Goal: Transaction & Acquisition: Purchase product/service

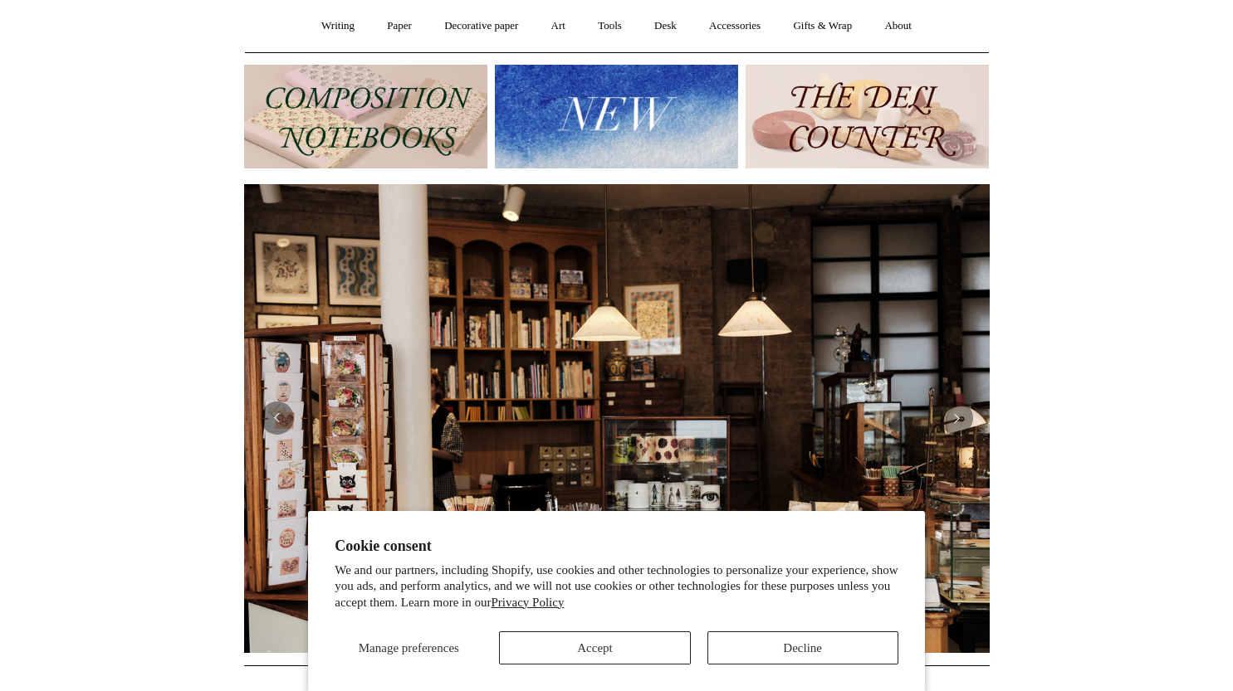
scroll to position [415, 0]
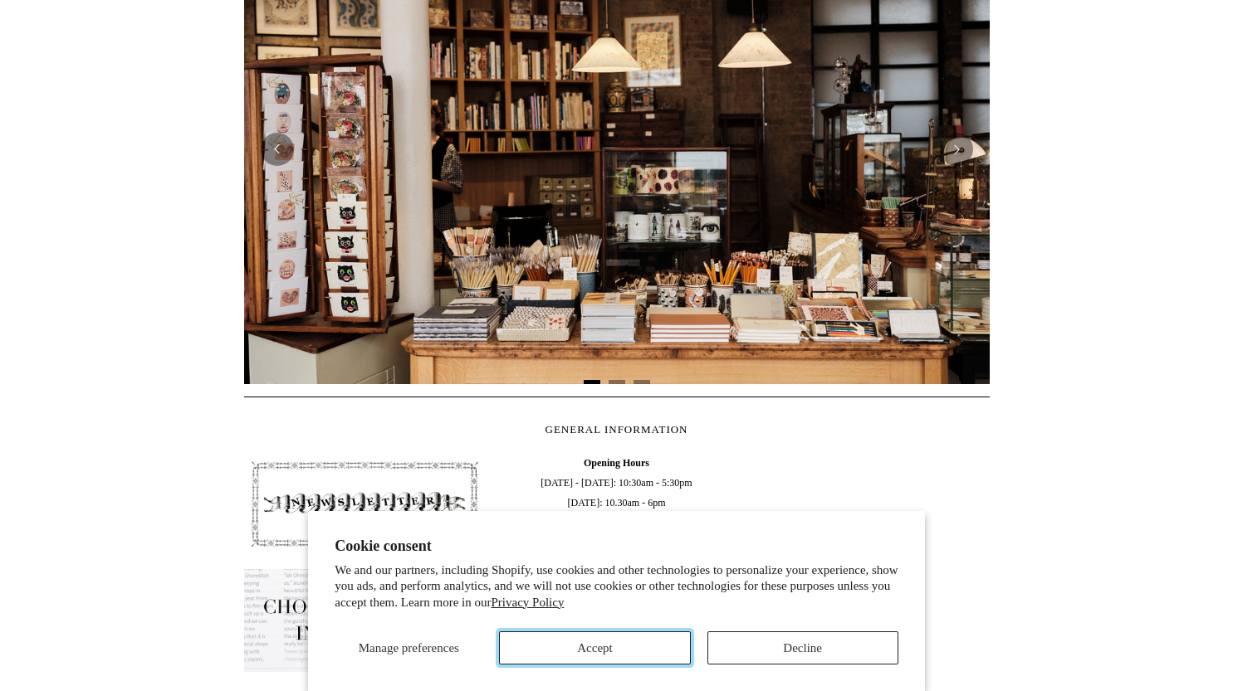
click at [653, 639] on button "Accept" at bounding box center [594, 648] width 191 height 33
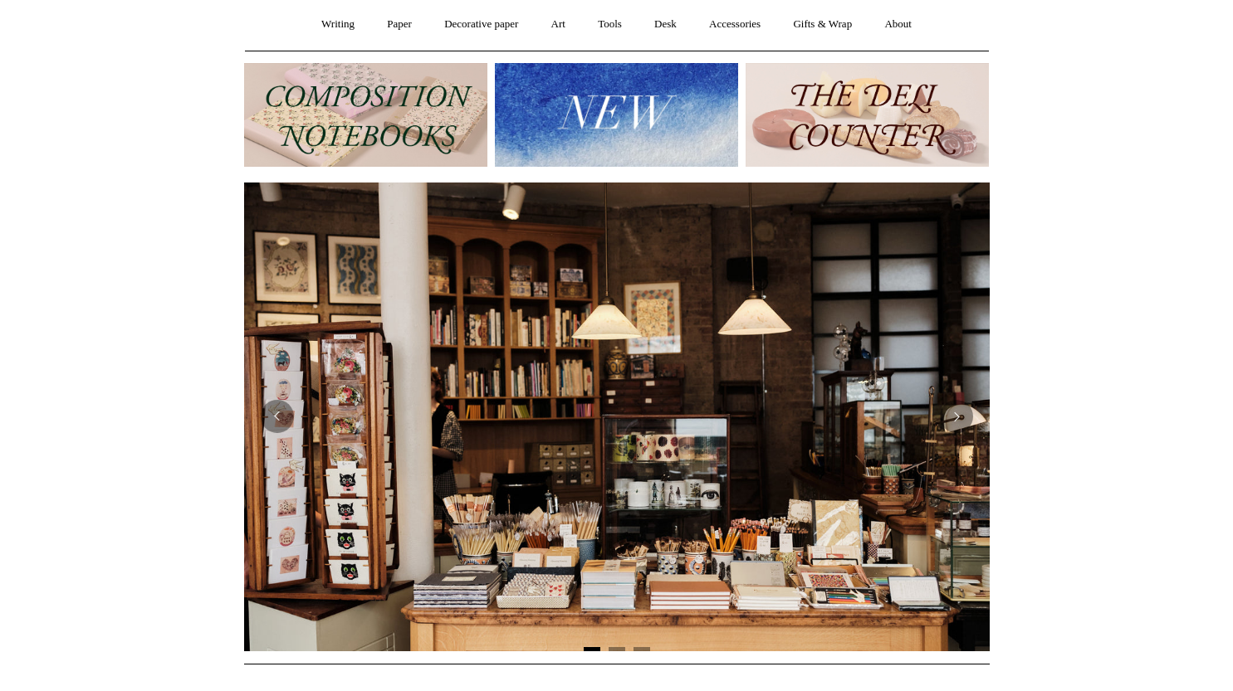
scroll to position [0, 0]
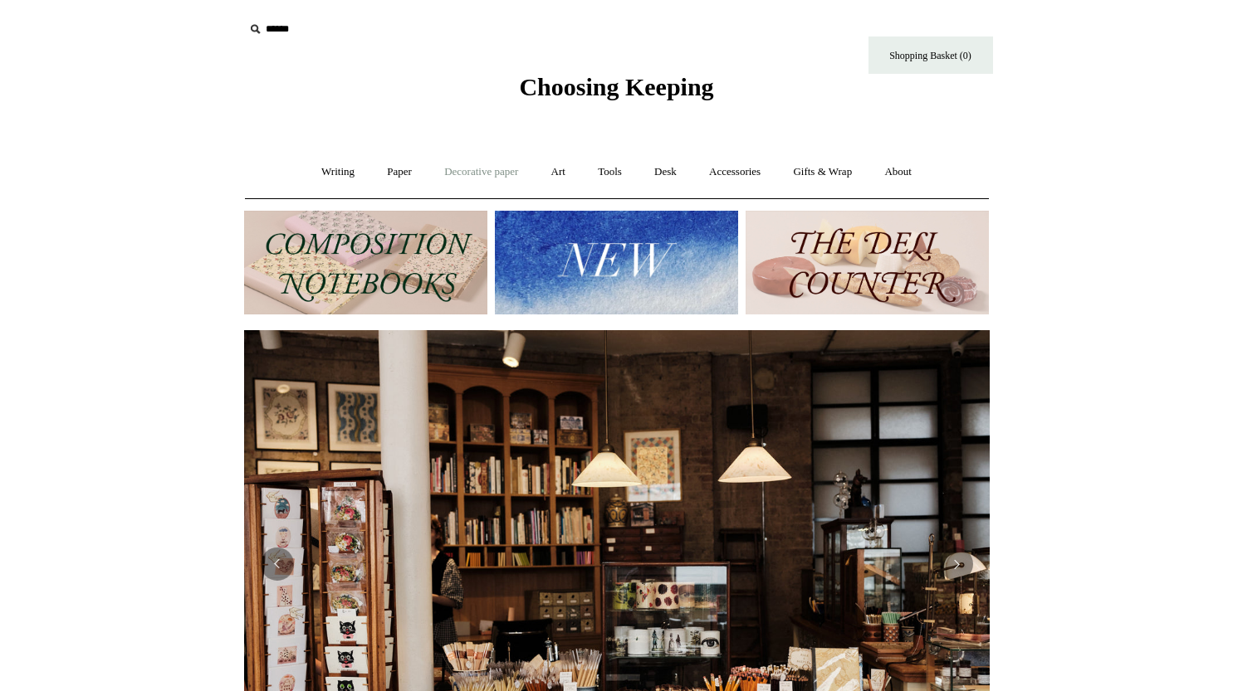
click at [487, 175] on link "Decorative paper +" at bounding box center [481, 172] width 104 height 44
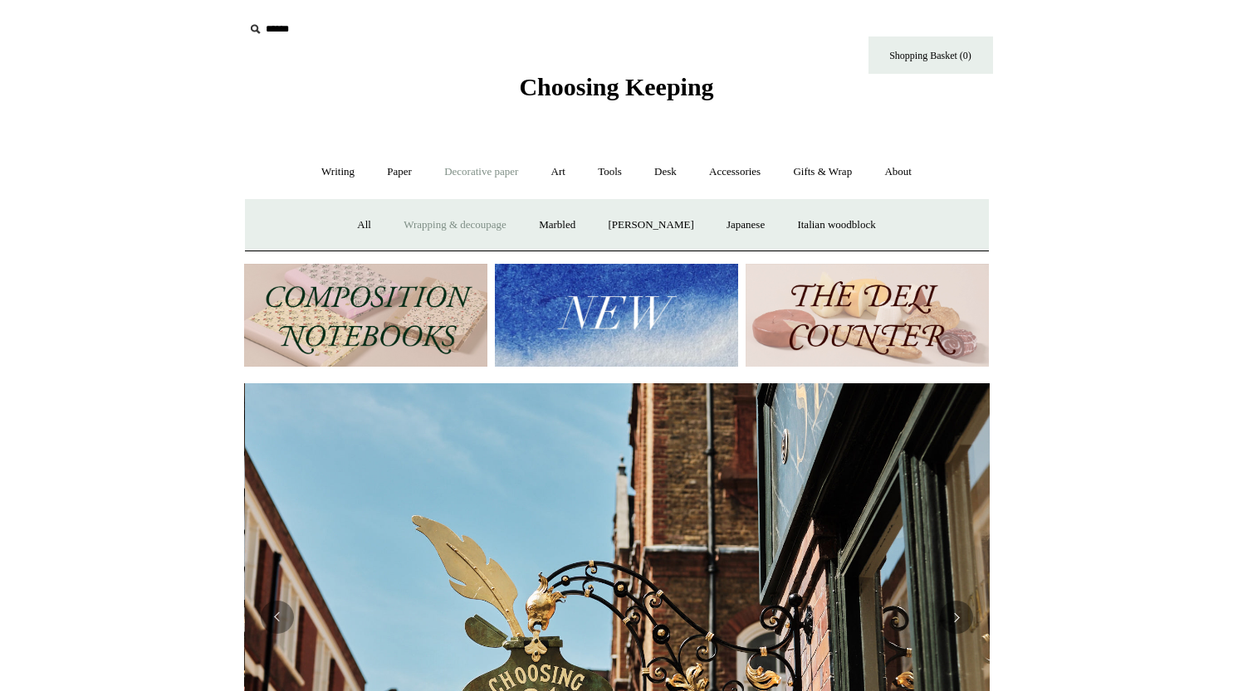
scroll to position [0, 745]
click at [564, 171] on link "Art +" at bounding box center [558, 172] width 44 height 44
click at [355, 221] on link "Watercolour & Paint" at bounding box center [313, 225] width 119 height 44
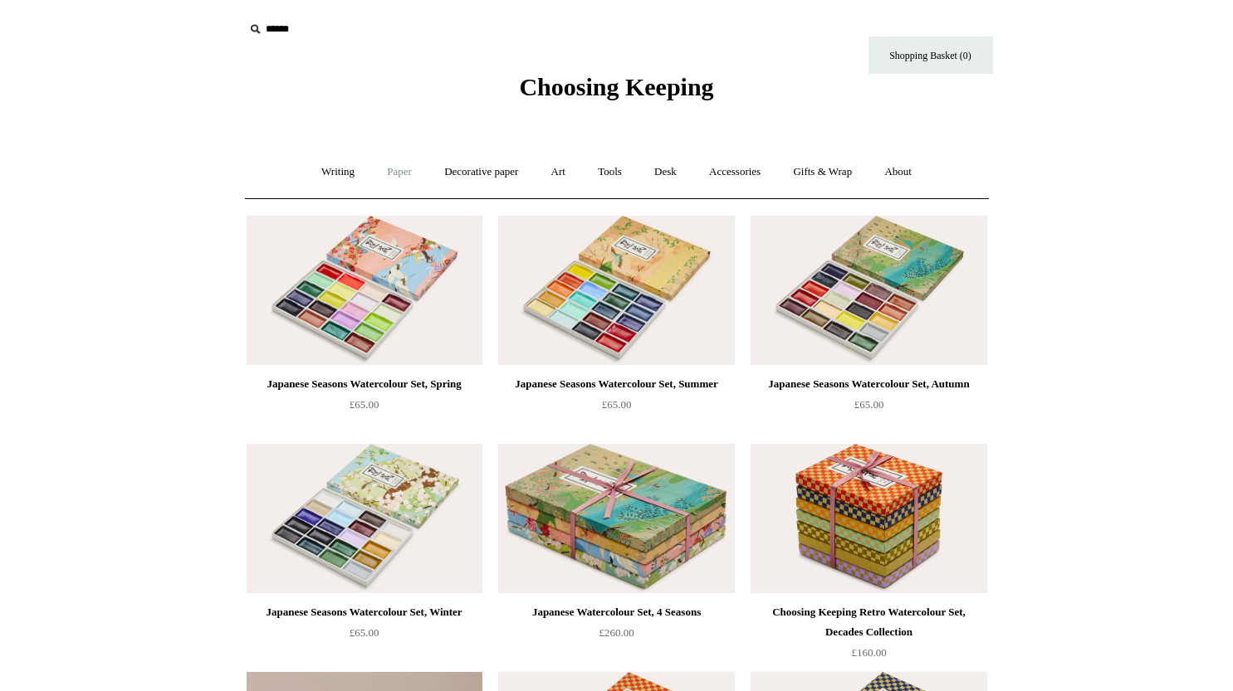
click at [381, 169] on link "Paper +" at bounding box center [399, 172] width 55 height 44
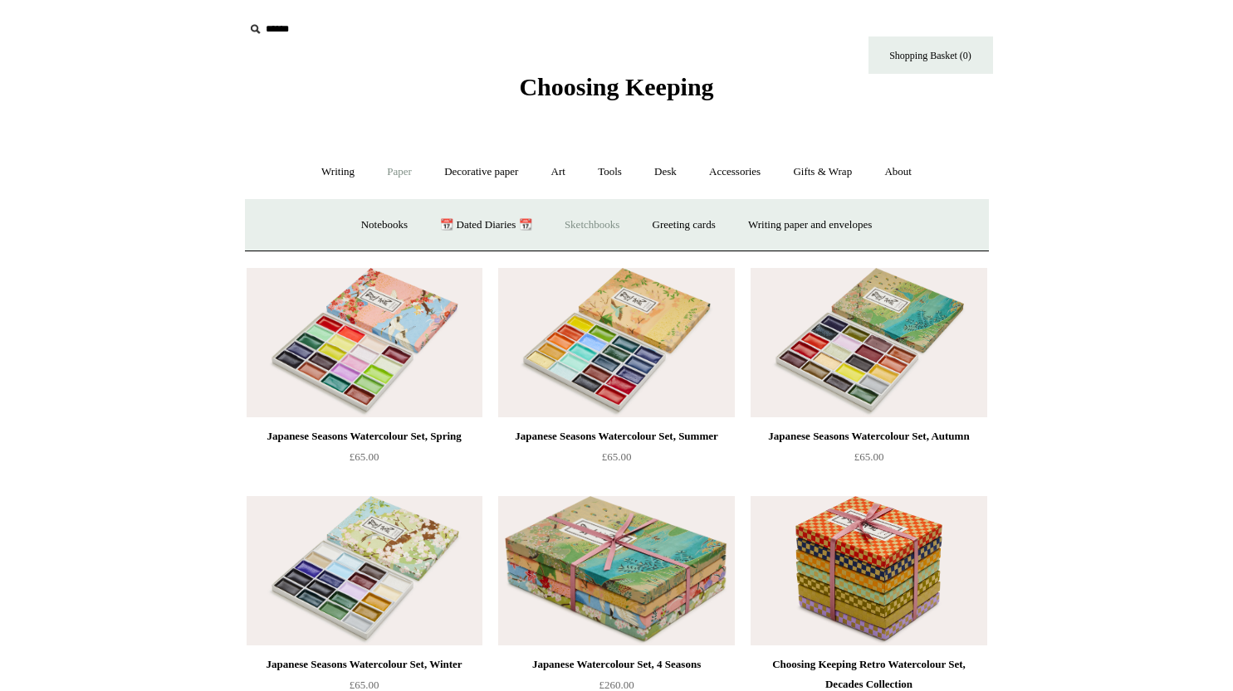
click at [593, 223] on link "Sketchbooks +" at bounding box center [591, 225] width 85 height 44
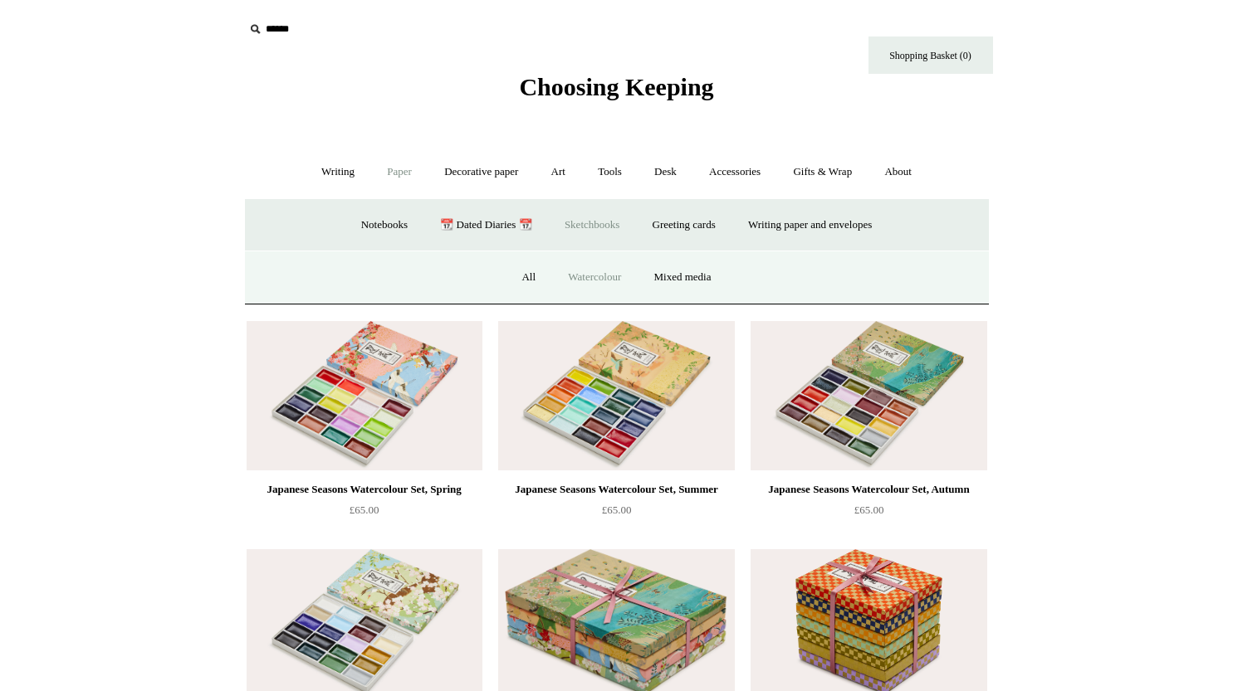
click at [560, 273] on link "Watercolour" at bounding box center [594, 278] width 83 height 44
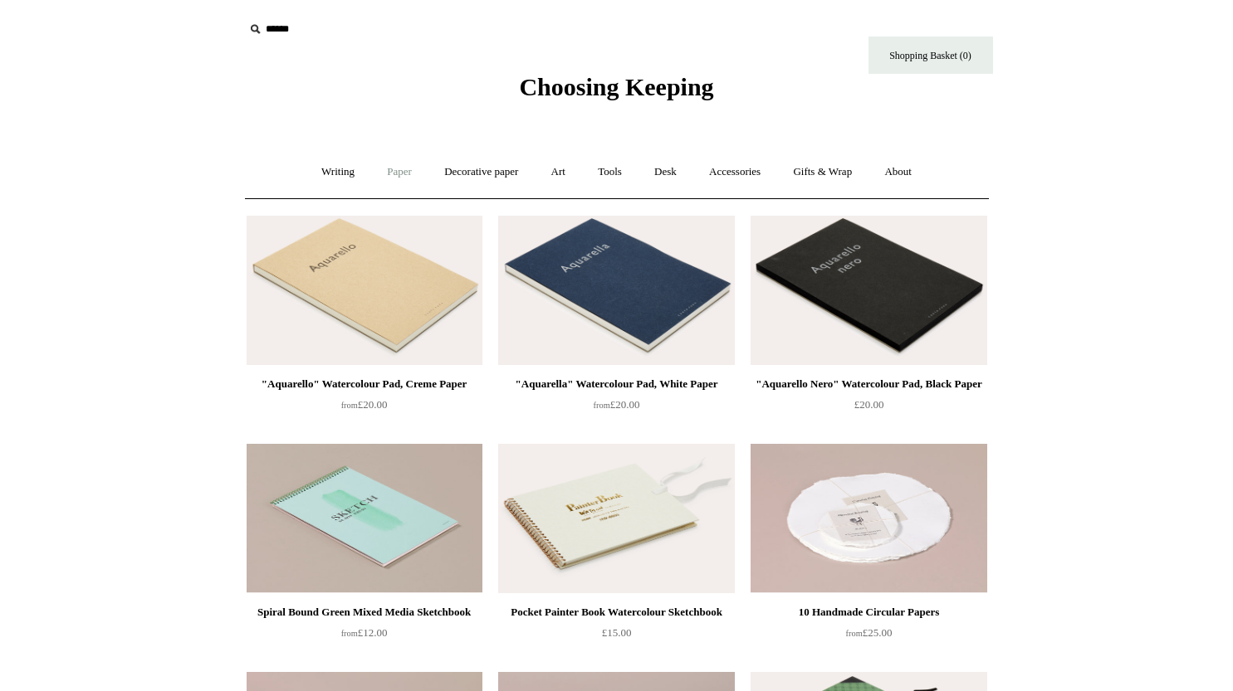
click at [389, 181] on link "Paper +" at bounding box center [399, 172] width 55 height 44
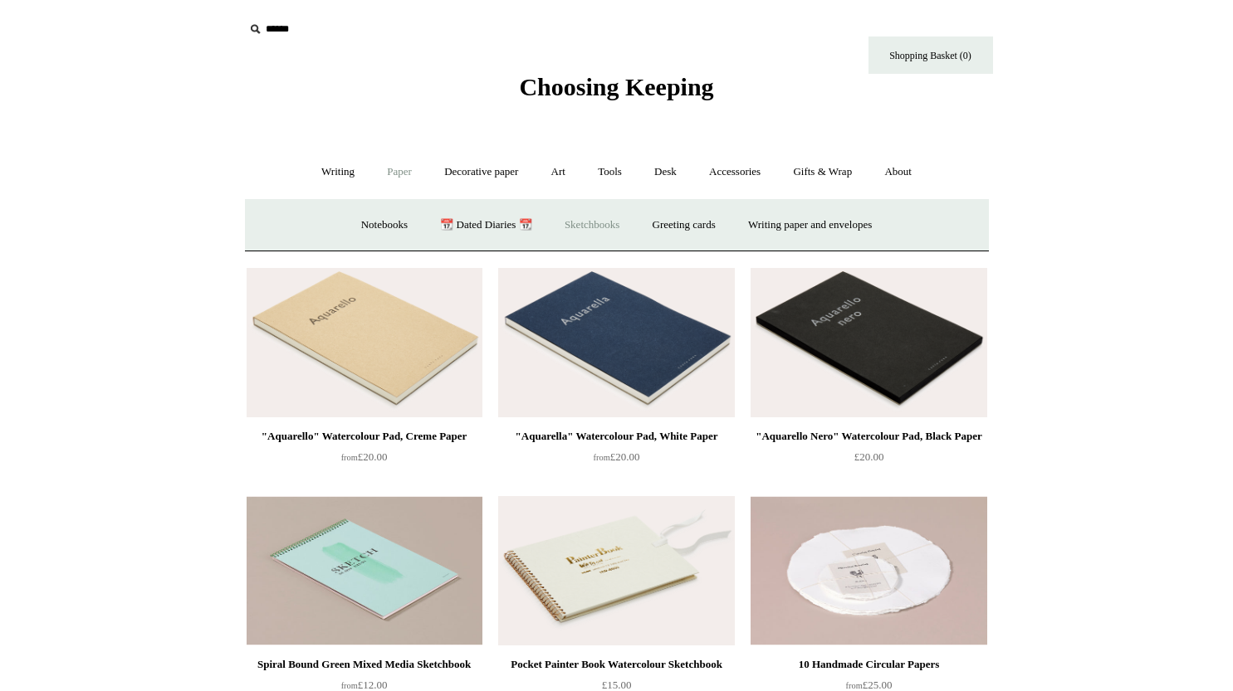
click at [604, 223] on link "Sketchbooks +" at bounding box center [591, 225] width 85 height 44
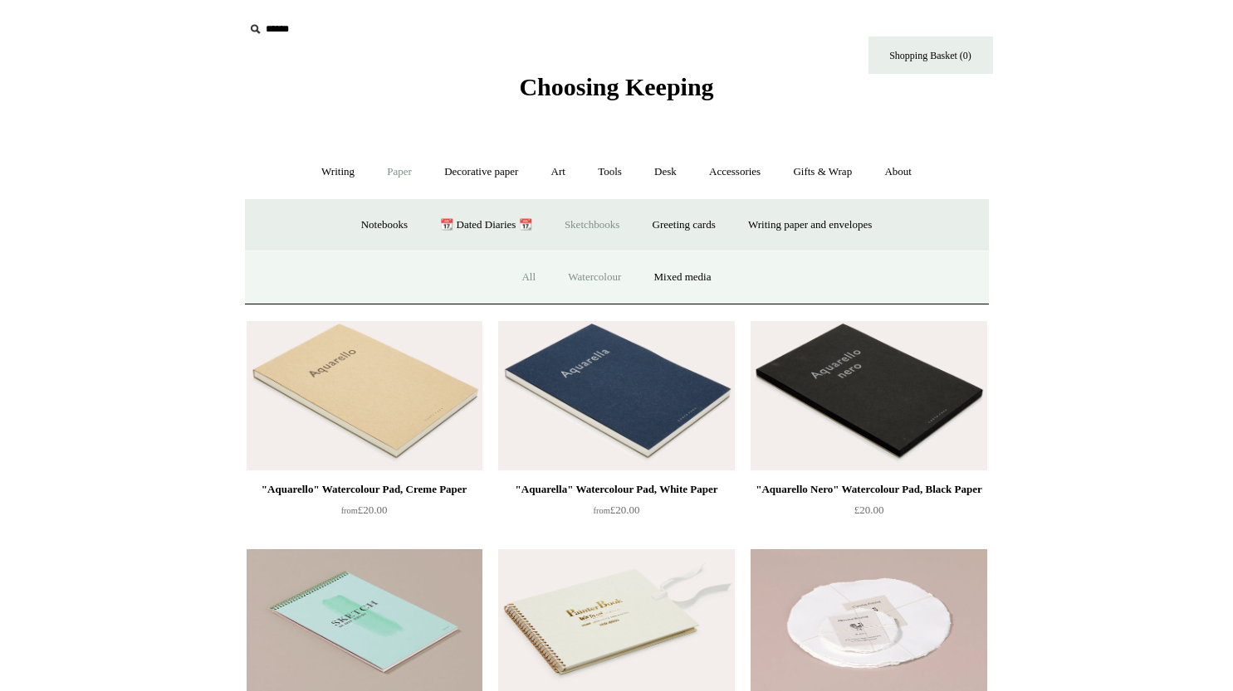
click at [533, 273] on link "All" at bounding box center [528, 278] width 44 height 44
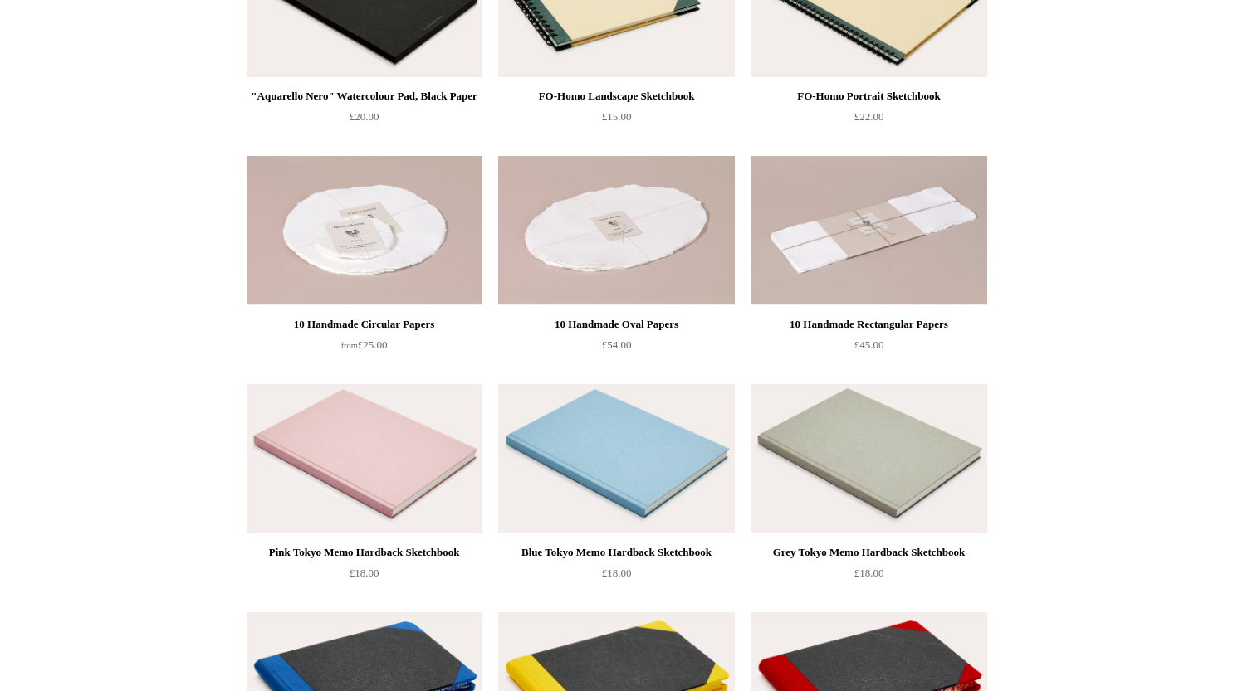
scroll to position [664, 0]
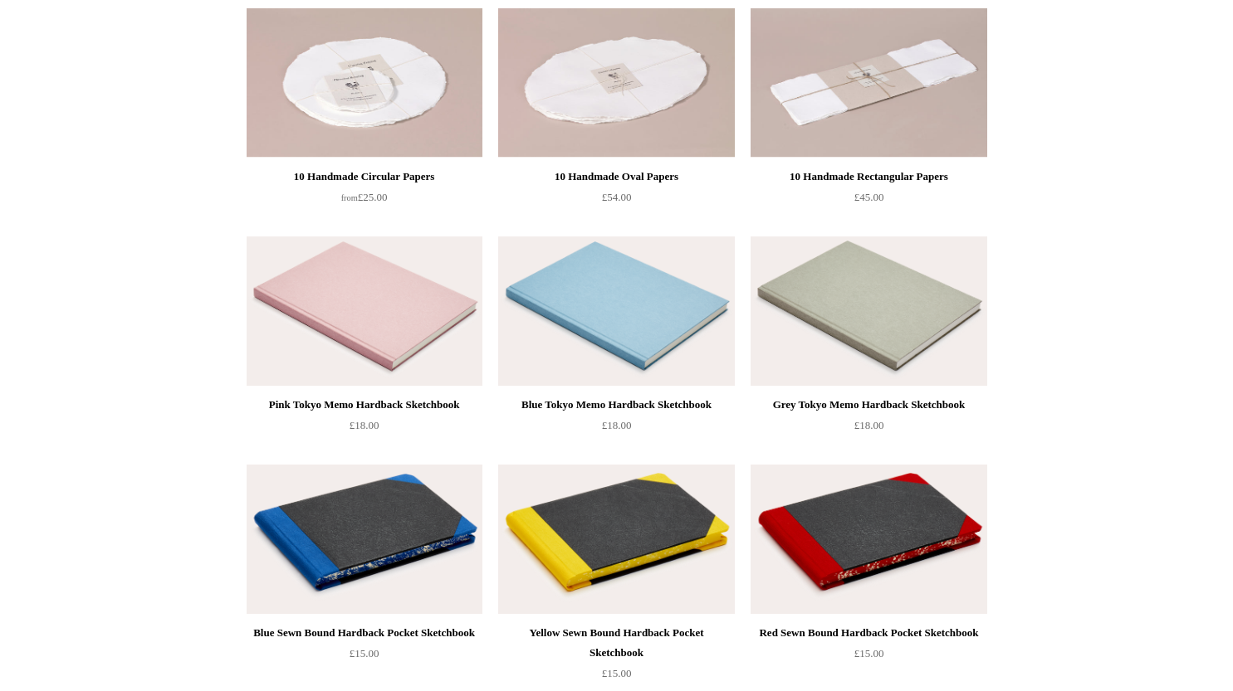
click at [285, 403] on div "Pink Tokyo Memo Hardback Sketchbook" at bounding box center [364, 405] width 227 height 20
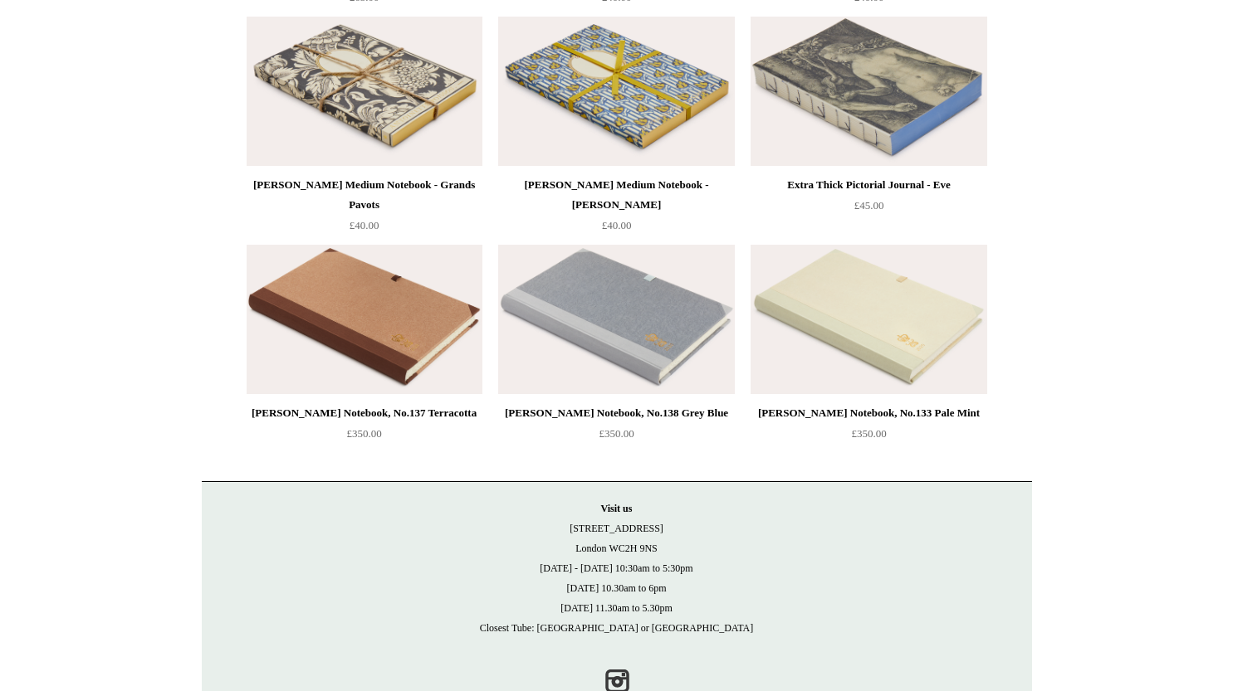
scroll to position [2760, 0]
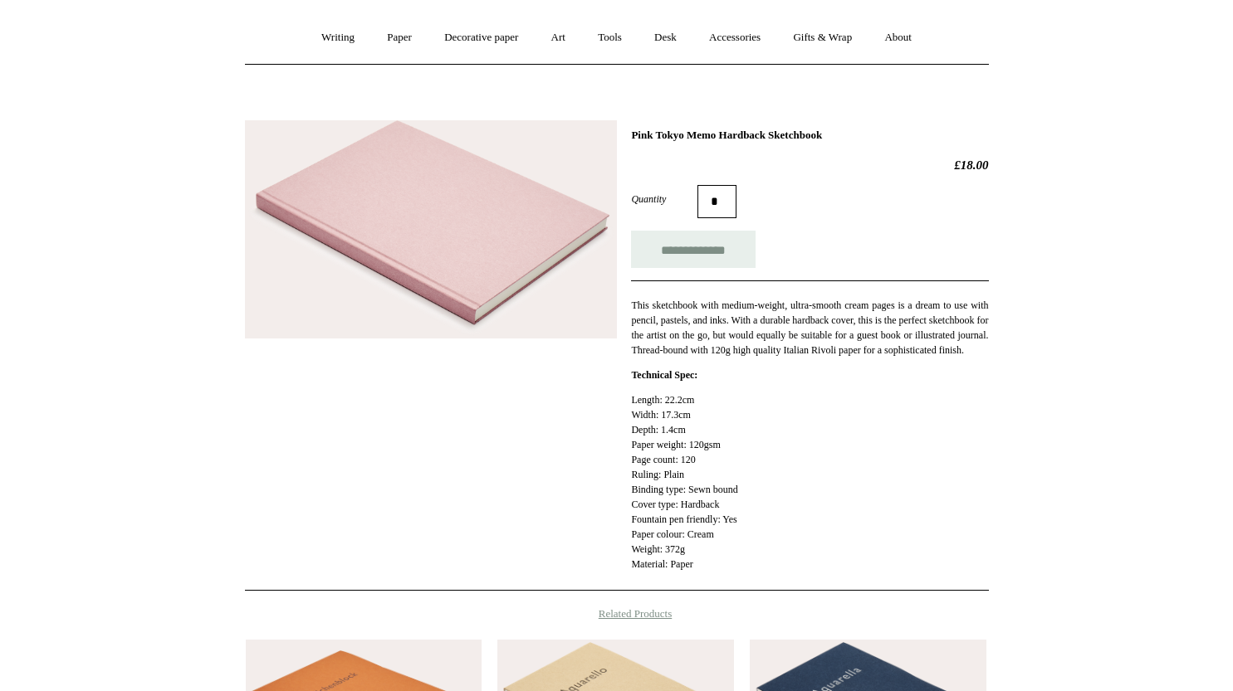
scroll to position [83, 0]
